Goal: Find specific fact: Find specific fact

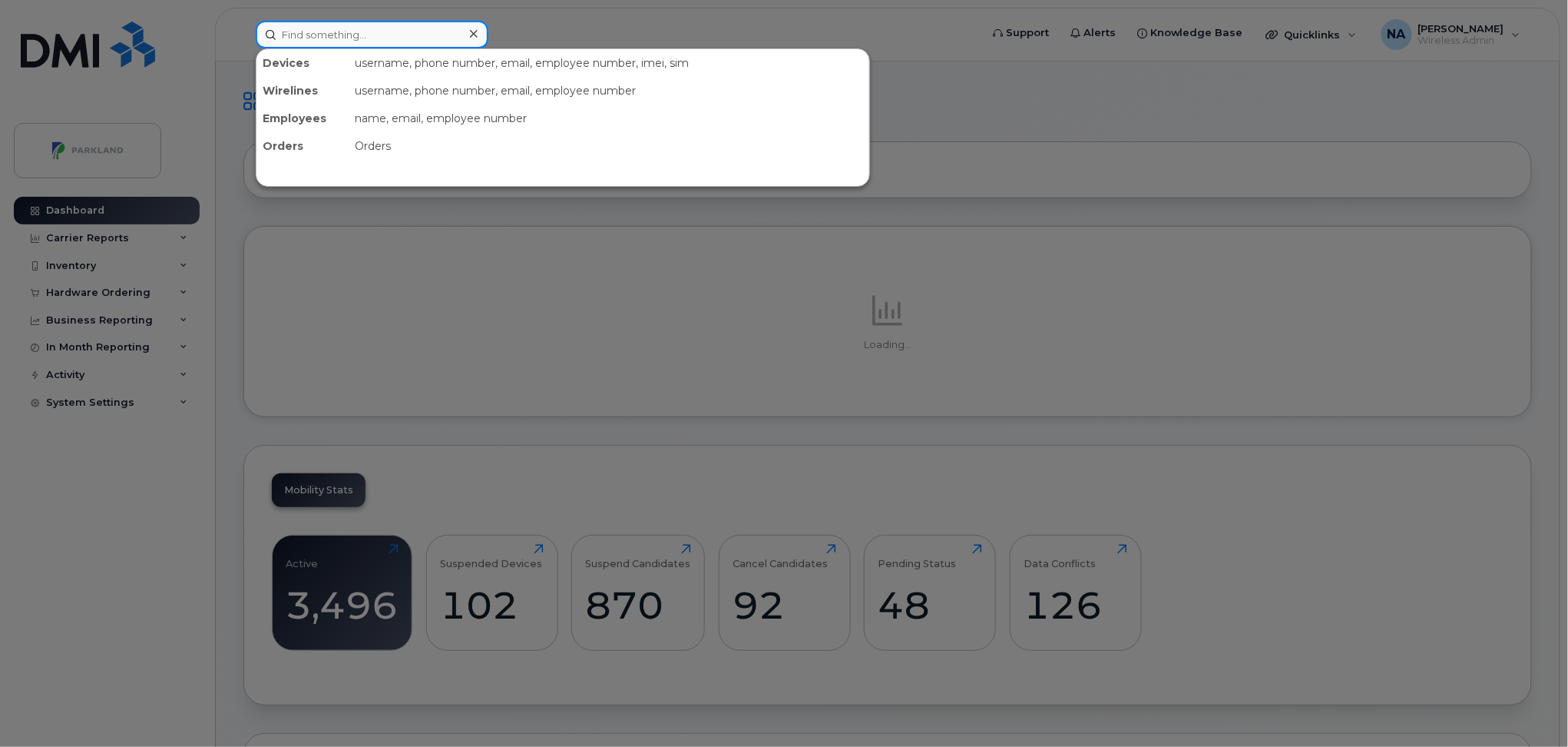
click at [348, 44] on input at bounding box center [372, 35] width 233 height 28
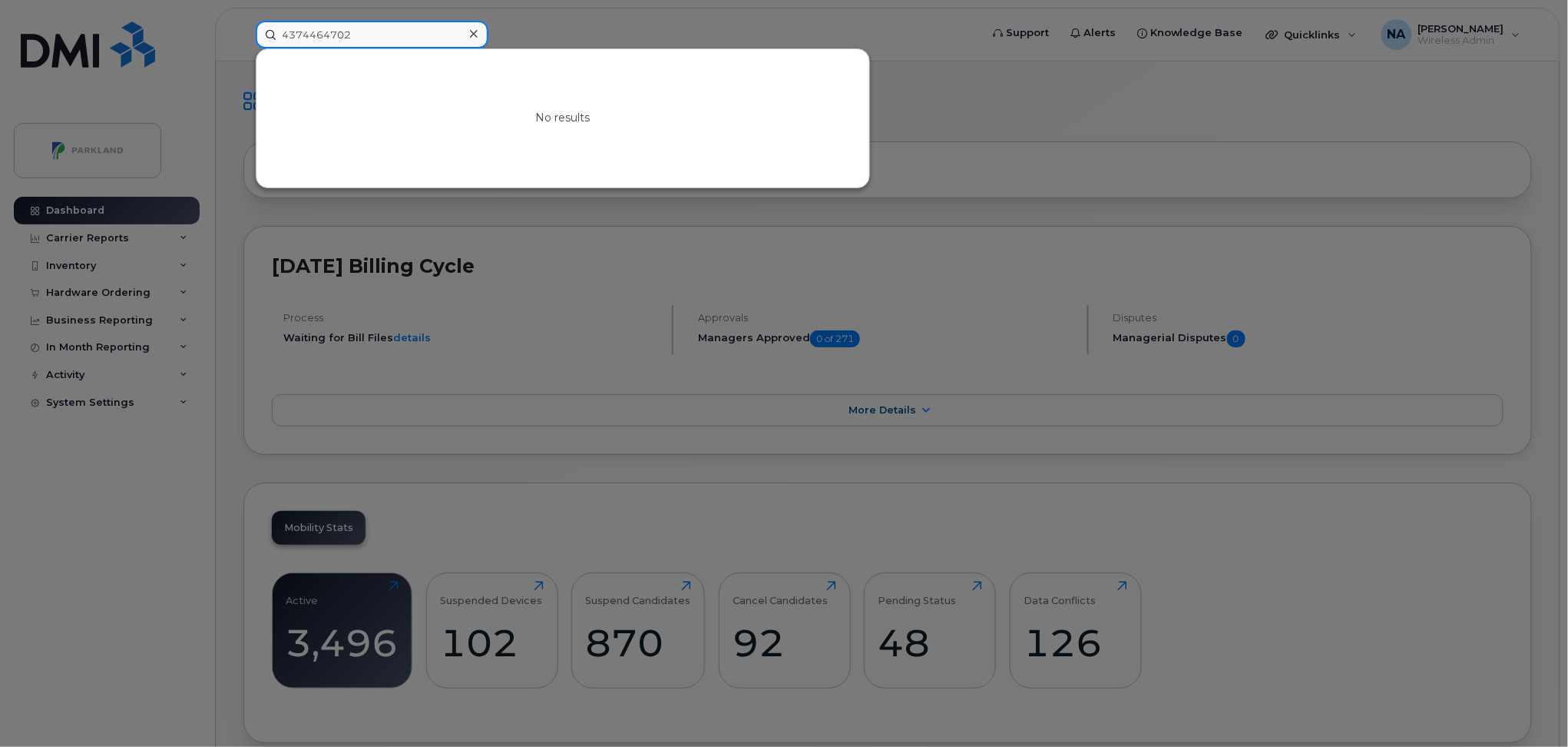
drag, startPoint x: 406, startPoint y: 34, endPoint x: 132, endPoint y: 41, distance: 274.1
click at [243, 41] on div "4374464702 No results" at bounding box center [613, 35] width 739 height 28
drag, startPoint x: 307, startPoint y: 37, endPoint x: 131, endPoint y: 34, distance: 176.0
click at [243, 34] on div "alice mogol No results" at bounding box center [613, 35] width 739 height 28
drag, startPoint x: 351, startPoint y: 34, endPoint x: 162, endPoint y: 34, distance: 189.0
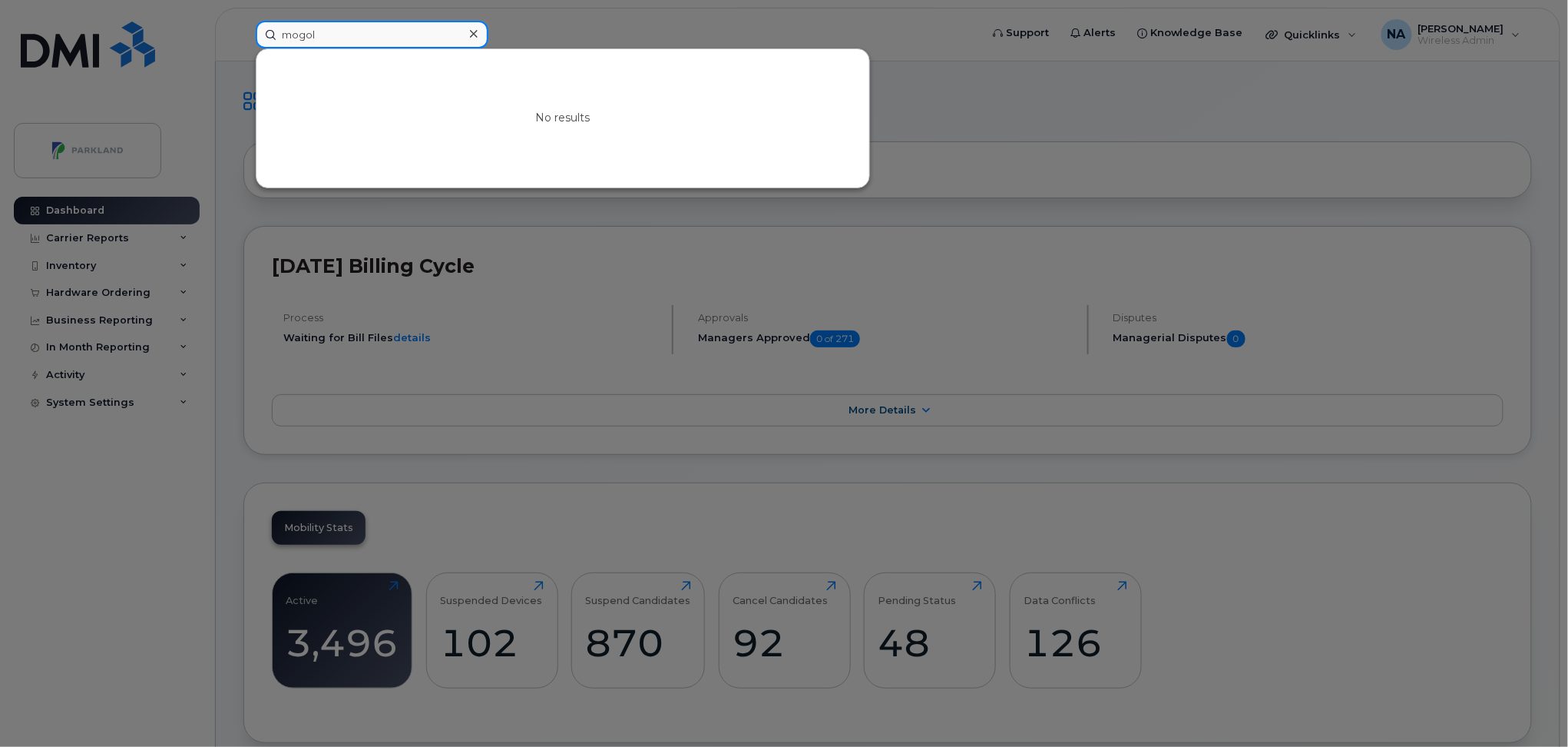
click at [243, 34] on div "mogol No results" at bounding box center [613, 35] width 739 height 28
paste input "4035607978"
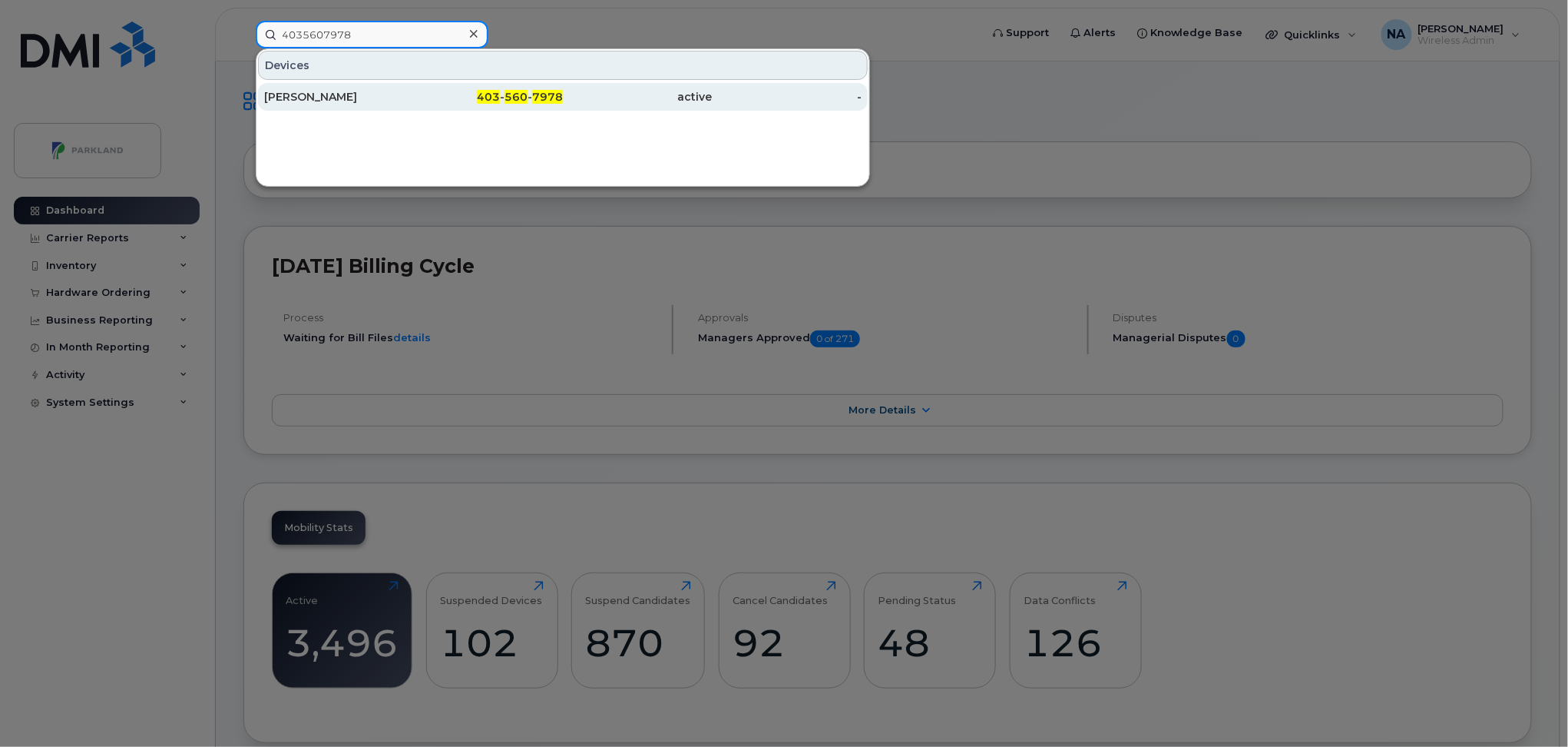
type input "4035607978"
click at [387, 99] on div "Joel Meyer" at bounding box center [339, 97] width 150 height 15
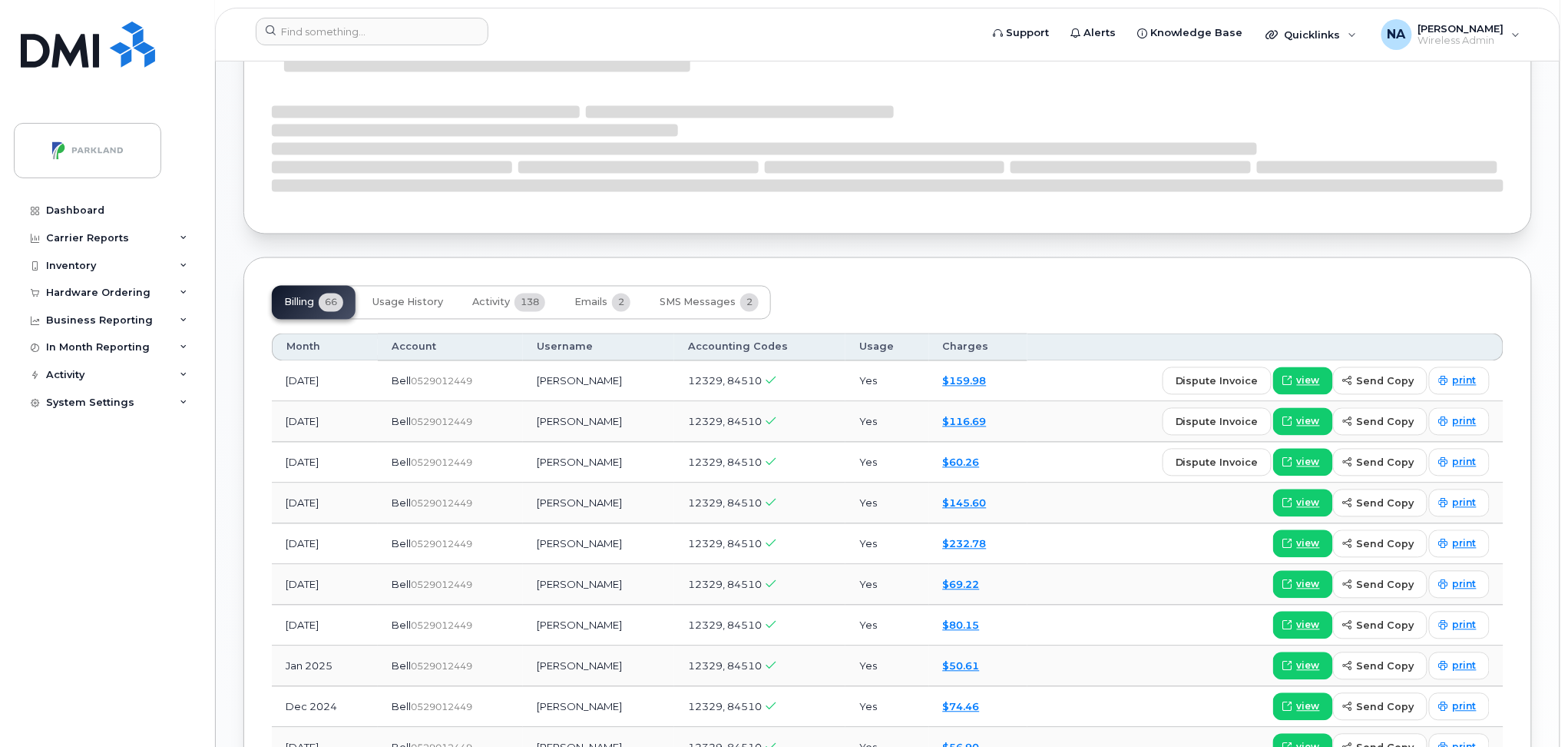
scroll to position [1015, 0]
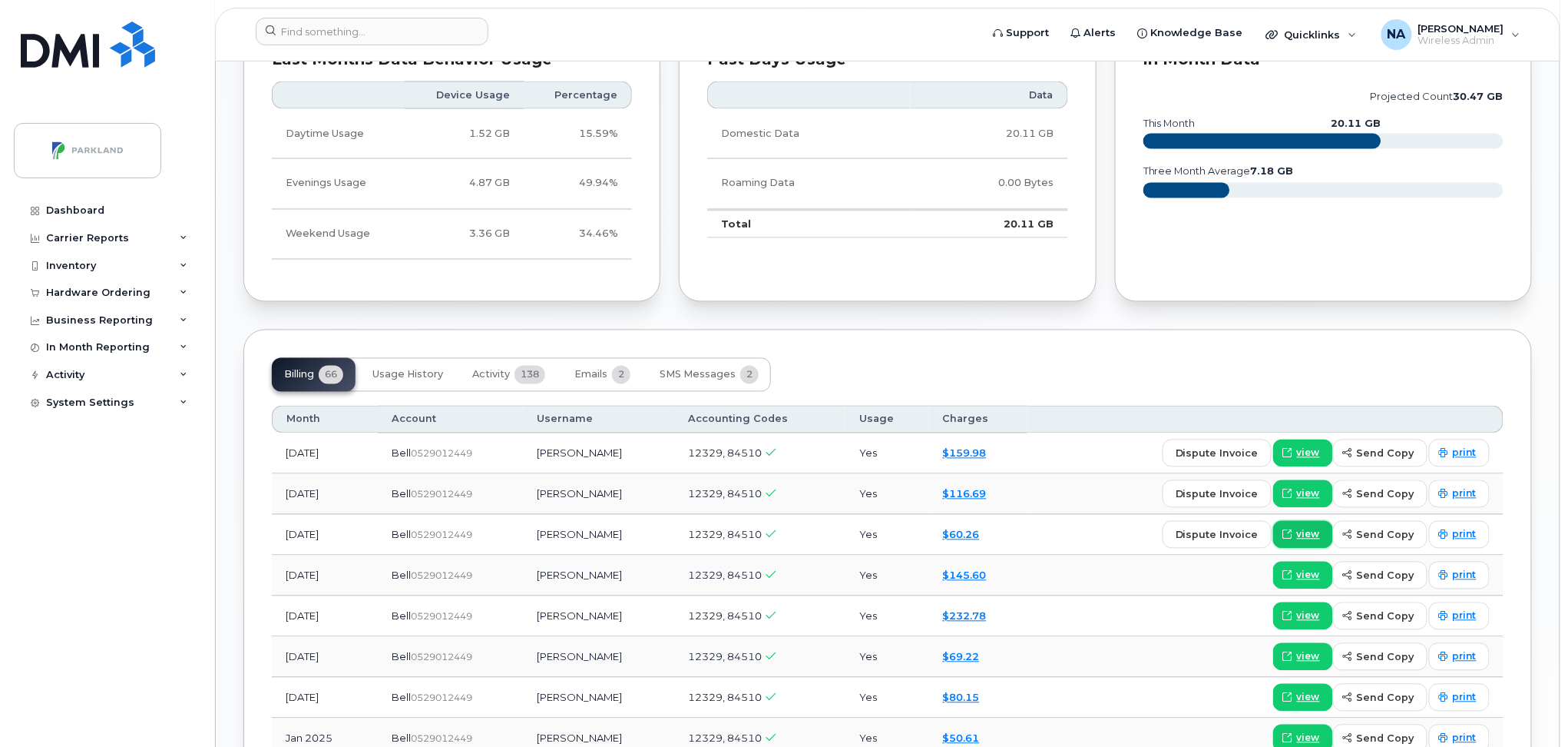
click at [1310, 535] on span "view" at bounding box center [1308, 535] width 23 height 13
drag, startPoint x: 978, startPoint y: 540, endPoint x: 932, endPoint y: 538, distance: 46.0
click at [943, 538] on div "$60.26" at bounding box center [978, 535] width 72 height 14
copy link "60.26"
click at [1294, 493] on span at bounding box center [1287, 494] width 13 height 13
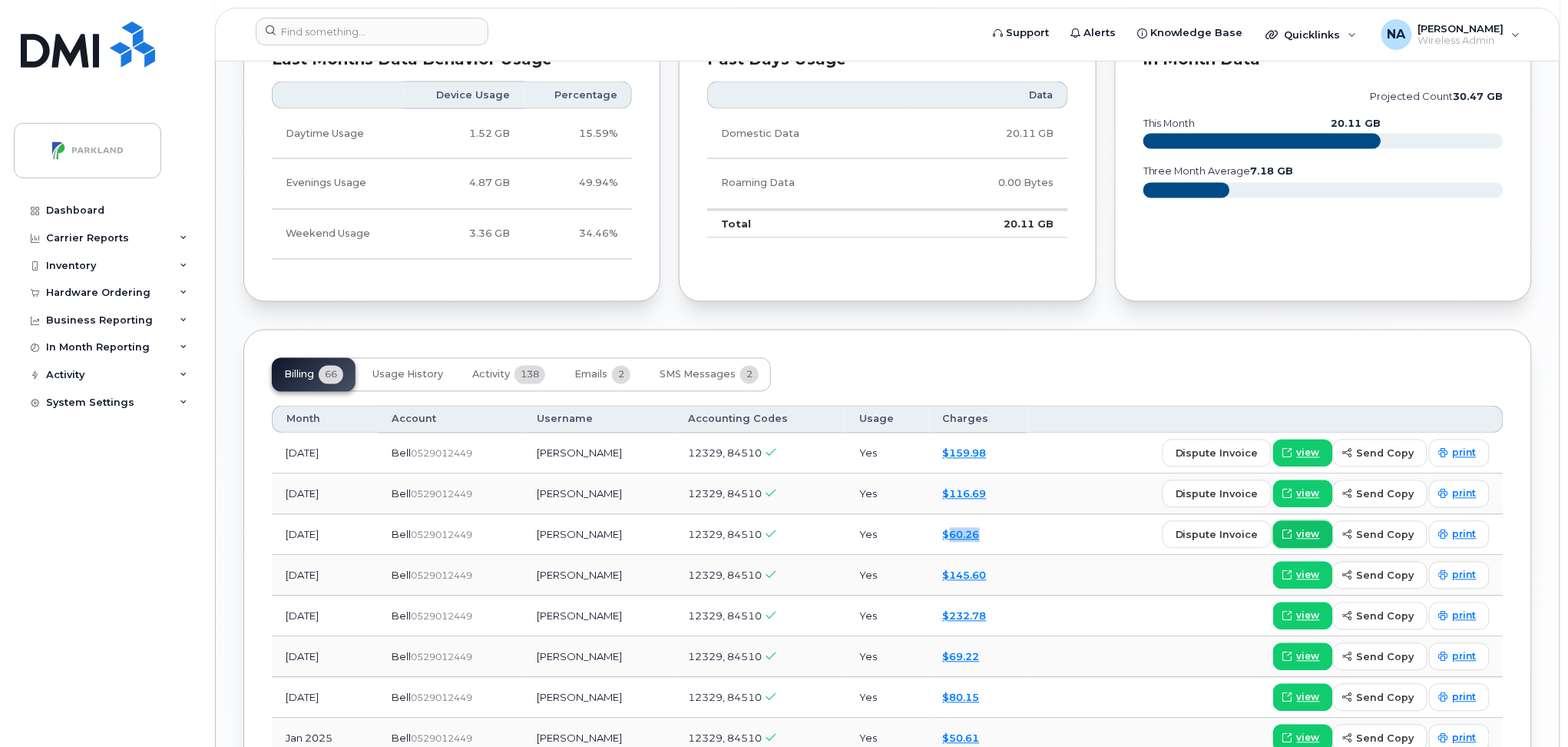
click at [1318, 540] on span "view" at bounding box center [1308, 535] width 23 height 13
click at [334, 22] on input at bounding box center [372, 31] width 233 height 28
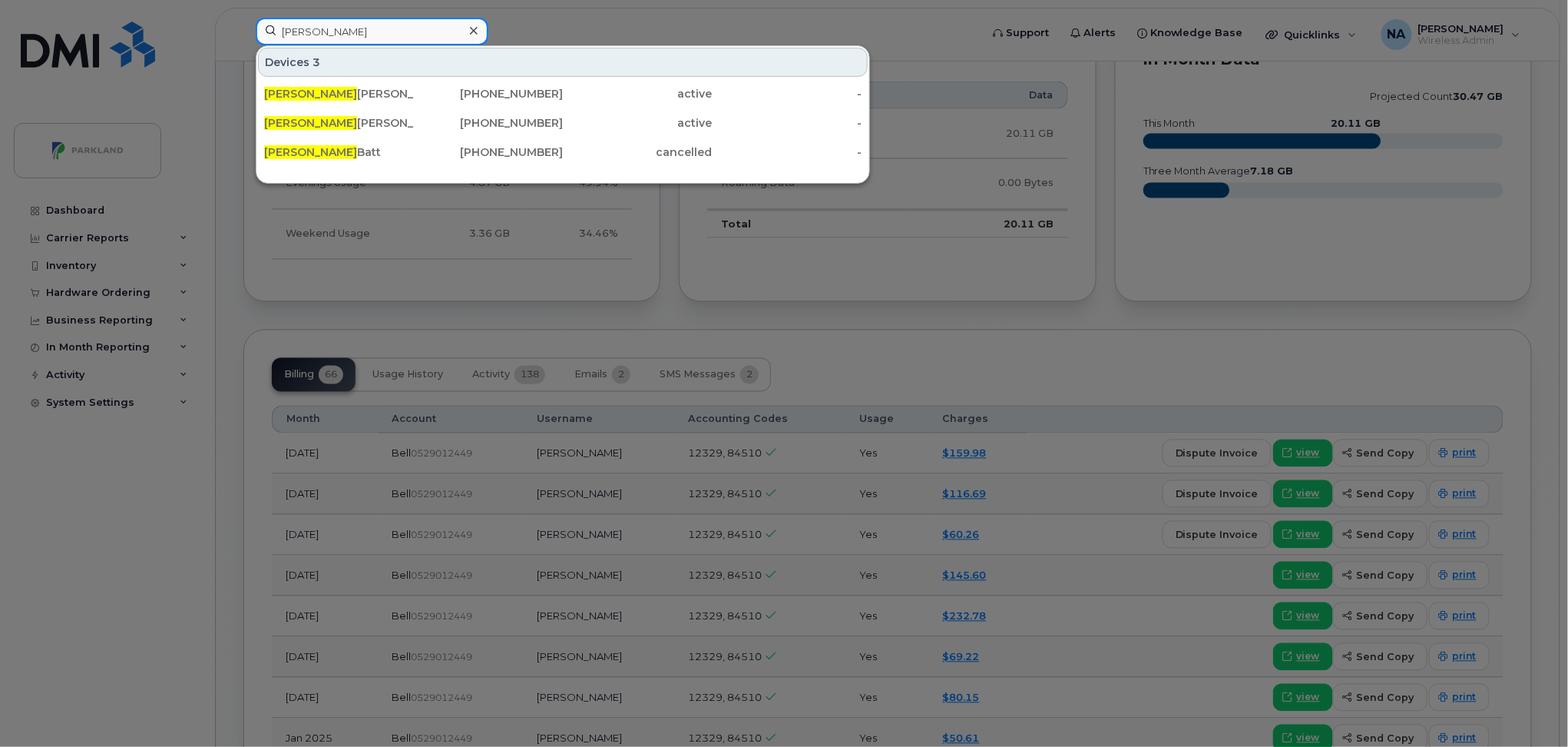
drag, startPoint x: 334, startPoint y: 29, endPoint x: 211, endPoint y: 24, distance: 123.1
click at [243, 26] on div "JOEY Devices 3 Joey Mcvicar 902-399-6956 active - Joey Mcvicar 902-759-7239 act…" at bounding box center [613, 35] width 739 height 34
type input "JOEY"
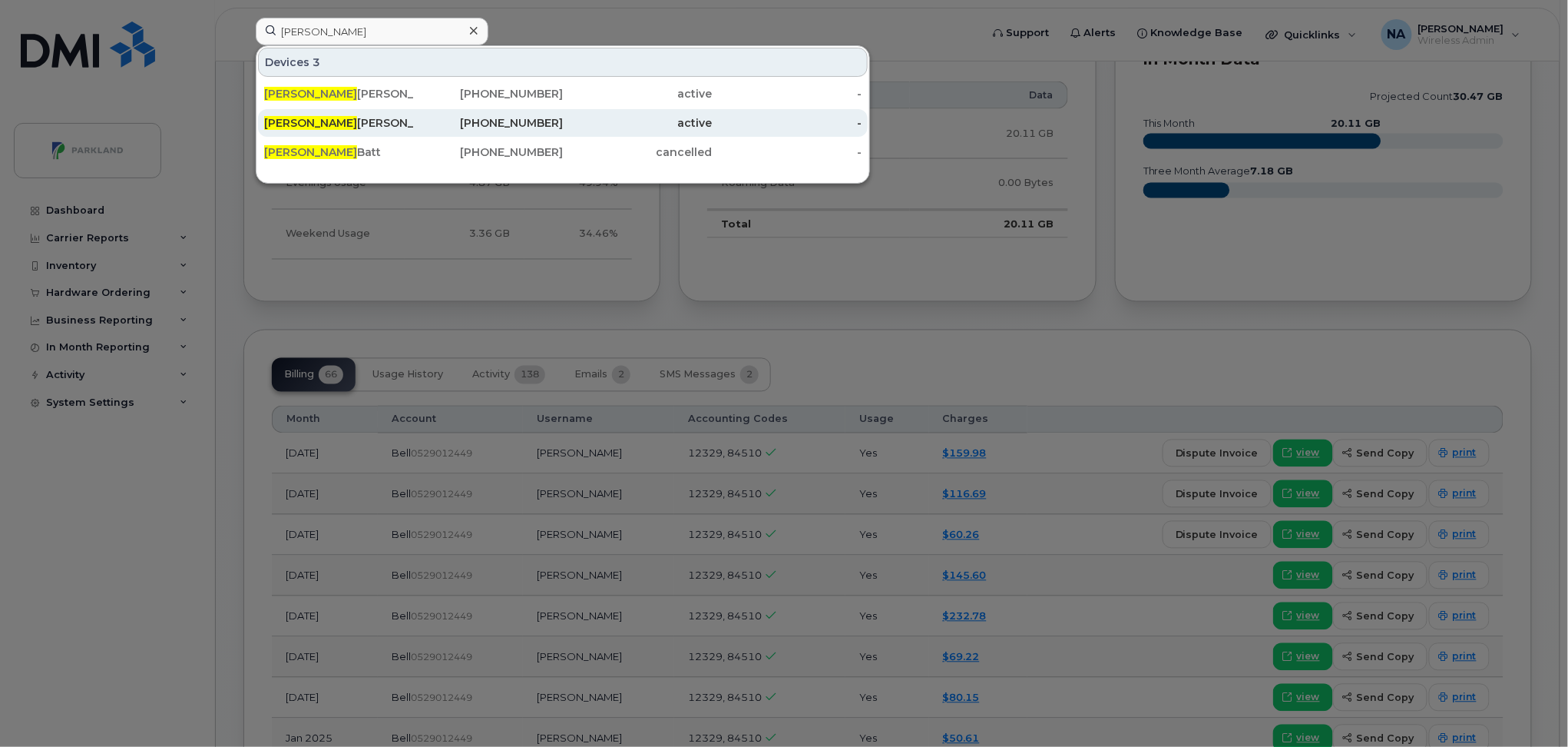
click at [543, 118] on div "902-759-7239" at bounding box center [489, 123] width 150 height 15
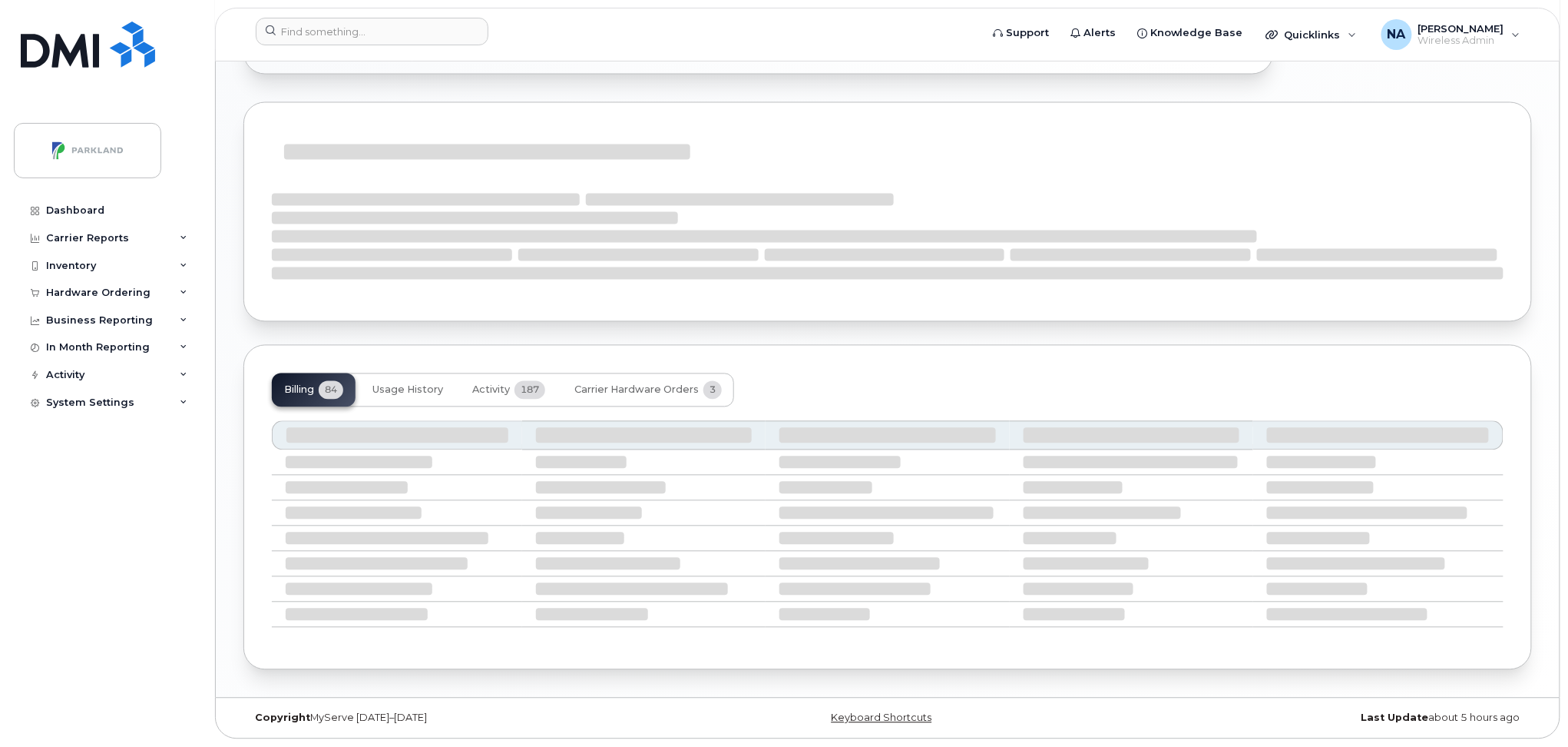
scroll to position [1067, 0]
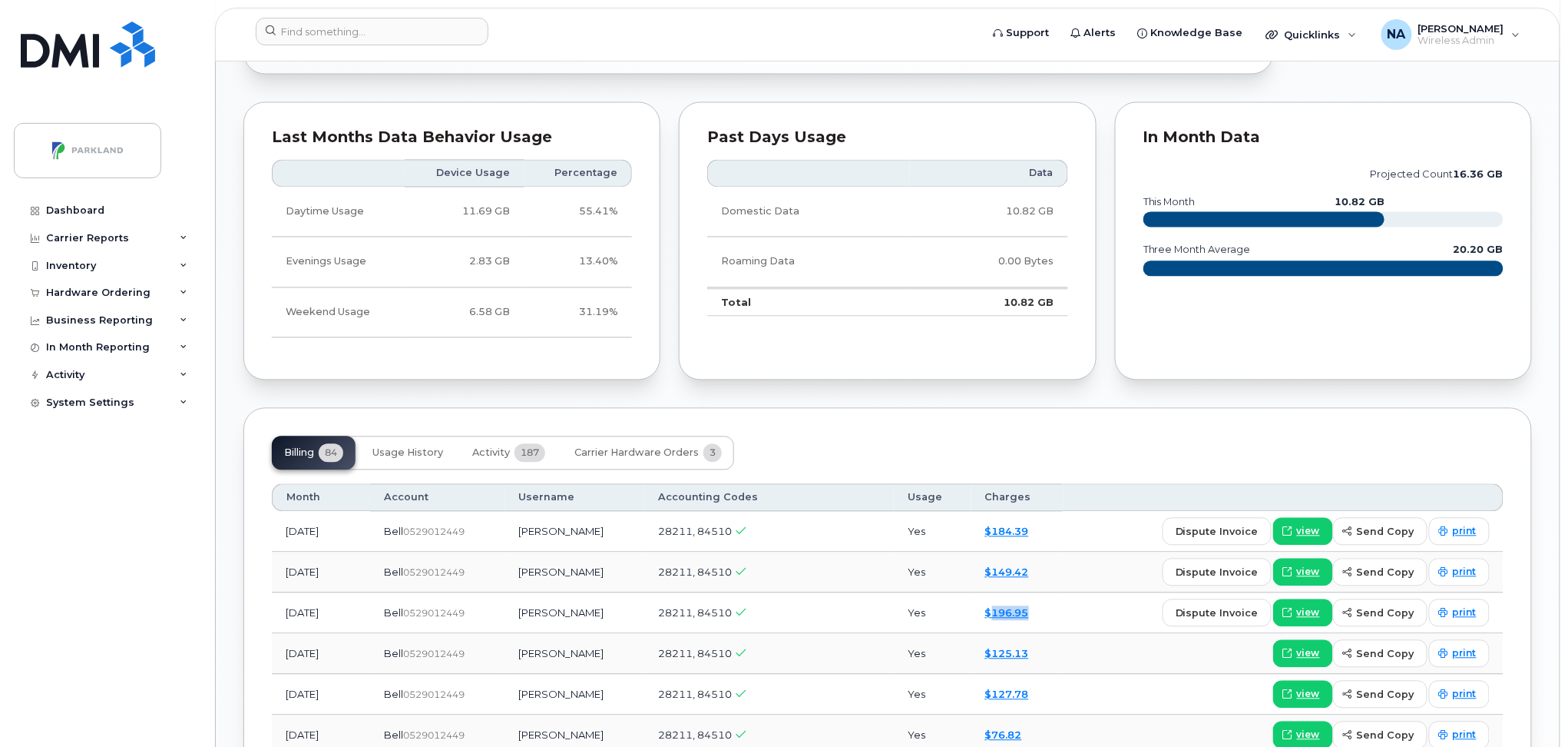
drag, startPoint x: 1042, startPoint y: 616, endPoint x: 989, endPoint y: 619, distance: 53.1
click at [989, 619] on div "$196.95" at bounding box center [1017, 613] width 64 height 14
copy link "196.95"
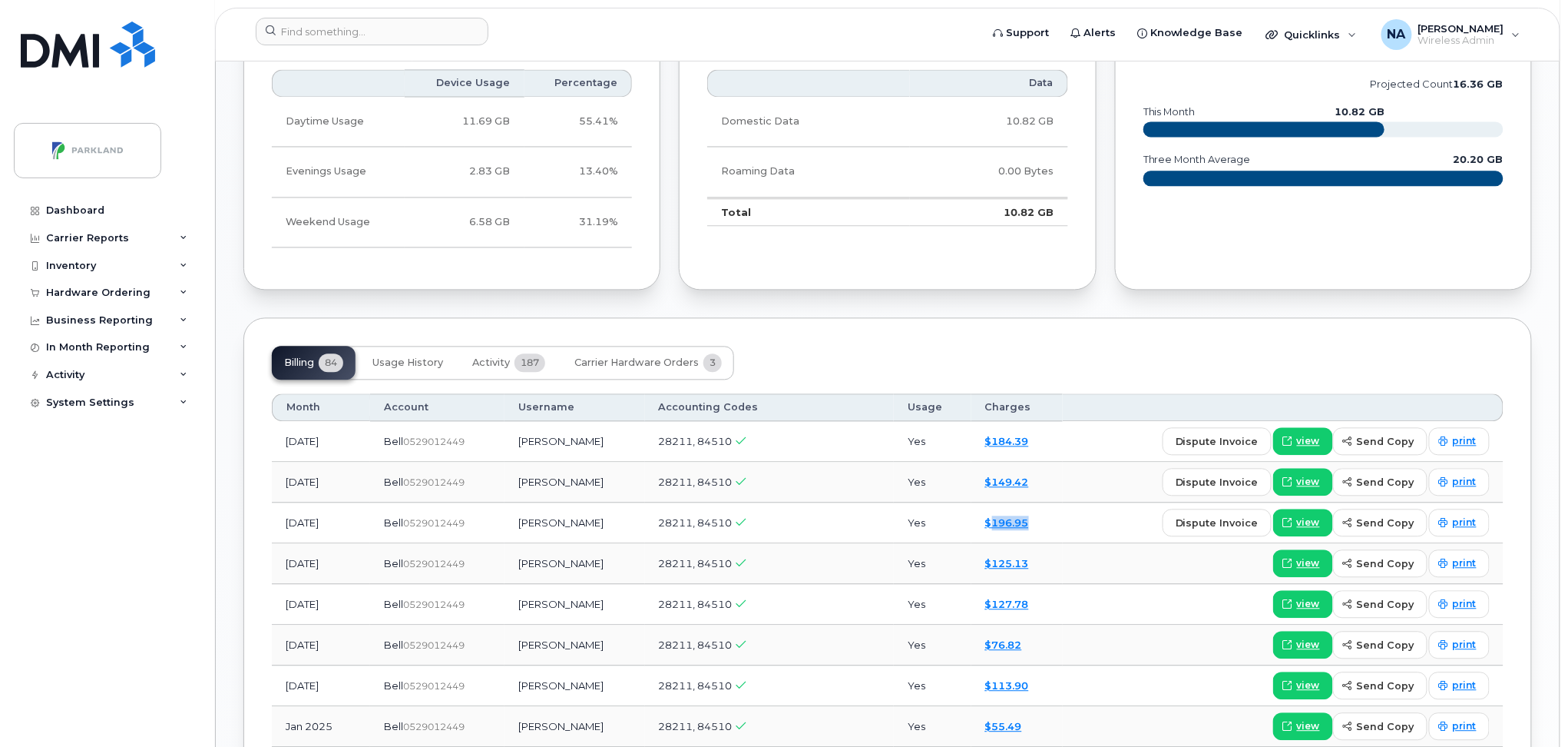
scroll to position [1229, 0]
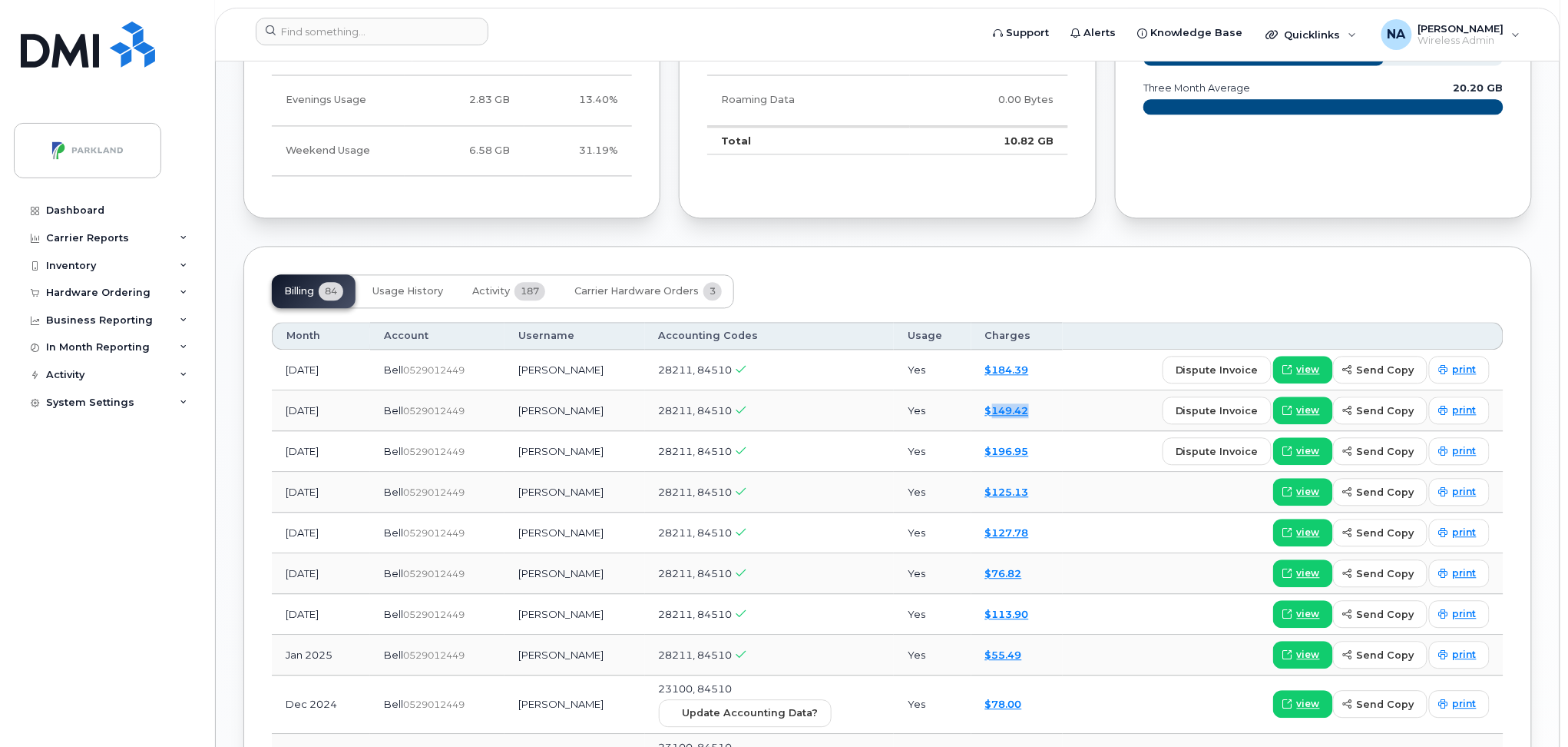
drag, startPoint x: 1037, startPoint y: 412, endPoint x: 990, endPoint y: 415, distance: 47.1
click at [990, 415] on div "$149.42" at bounding box center [1017, 410] width 64 height 14
copy link "149.42"
drag, startPoint x: 1033, startPoint y: 372, endPoint x: 989, endPoint y: 378, distance: 44.4
click at [989, 378] on td "$184.39" at bounding box center [1017, 370] width 91 height 40
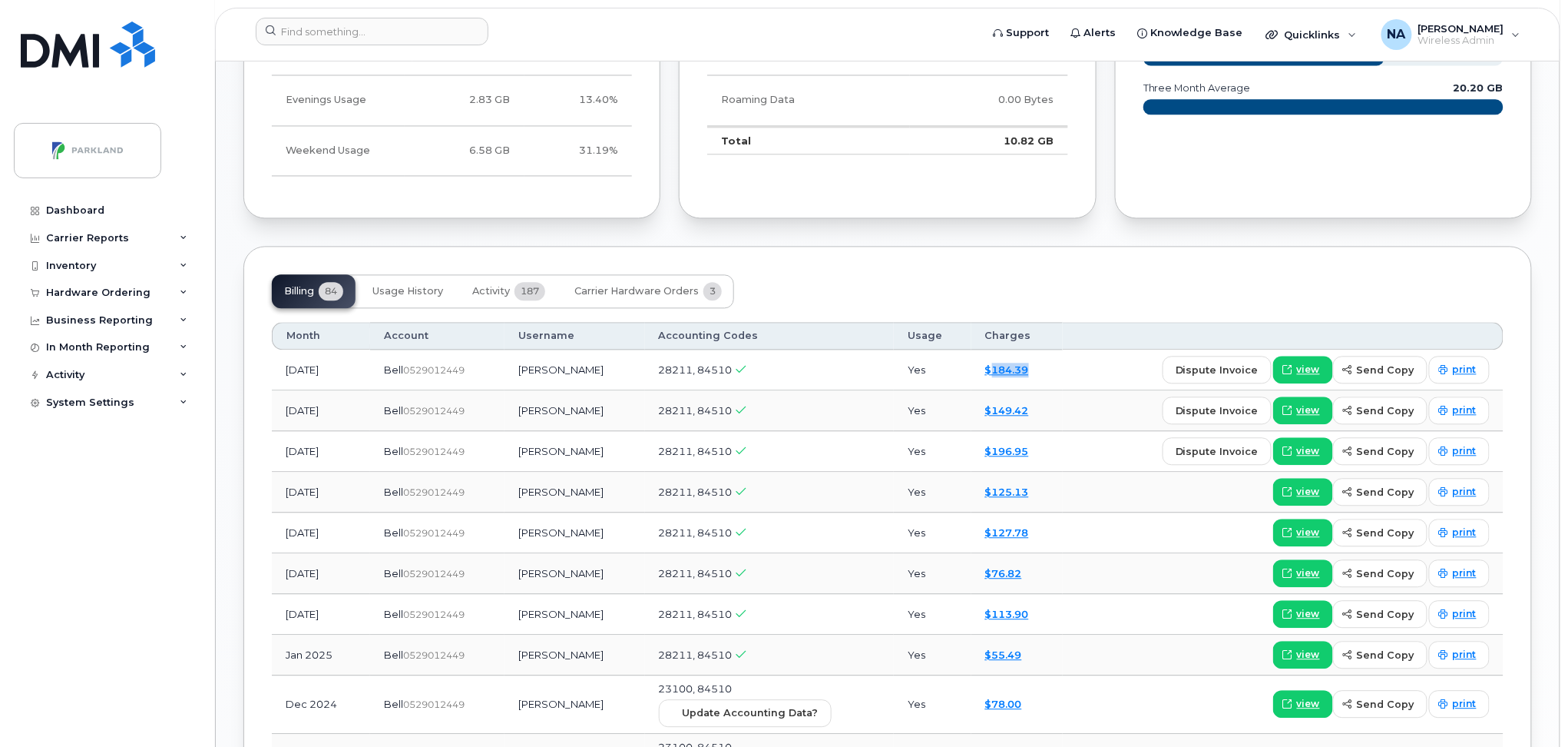
copy link "184.39"
click at [1312, 452] on span "view" at bounding box center [1308, 451] width 23 height 13
